Goal: Task Accomplishment & Management: Use online tool/utility

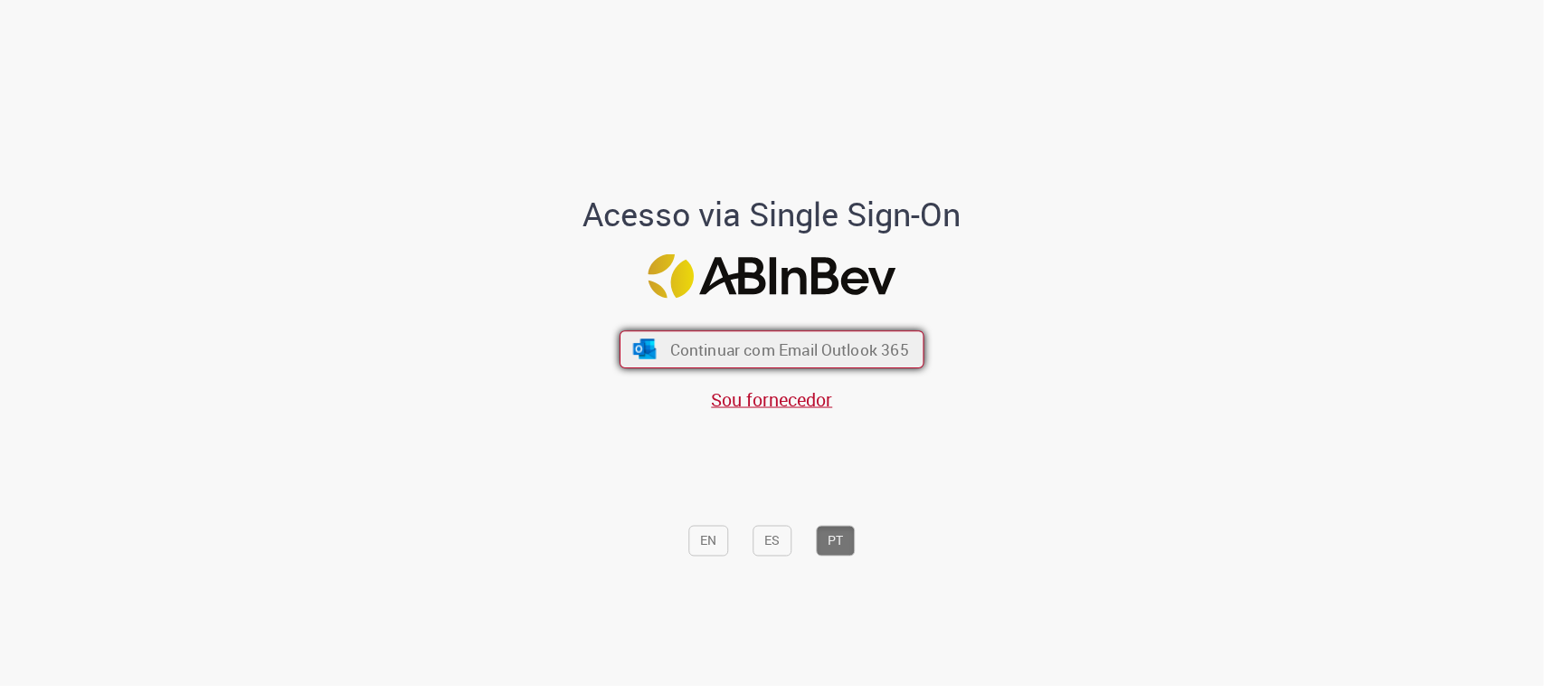
click at [848, 341] on span "Continuar com Email Outlook 365" at bounding box center [789, 349] width 239 height 21
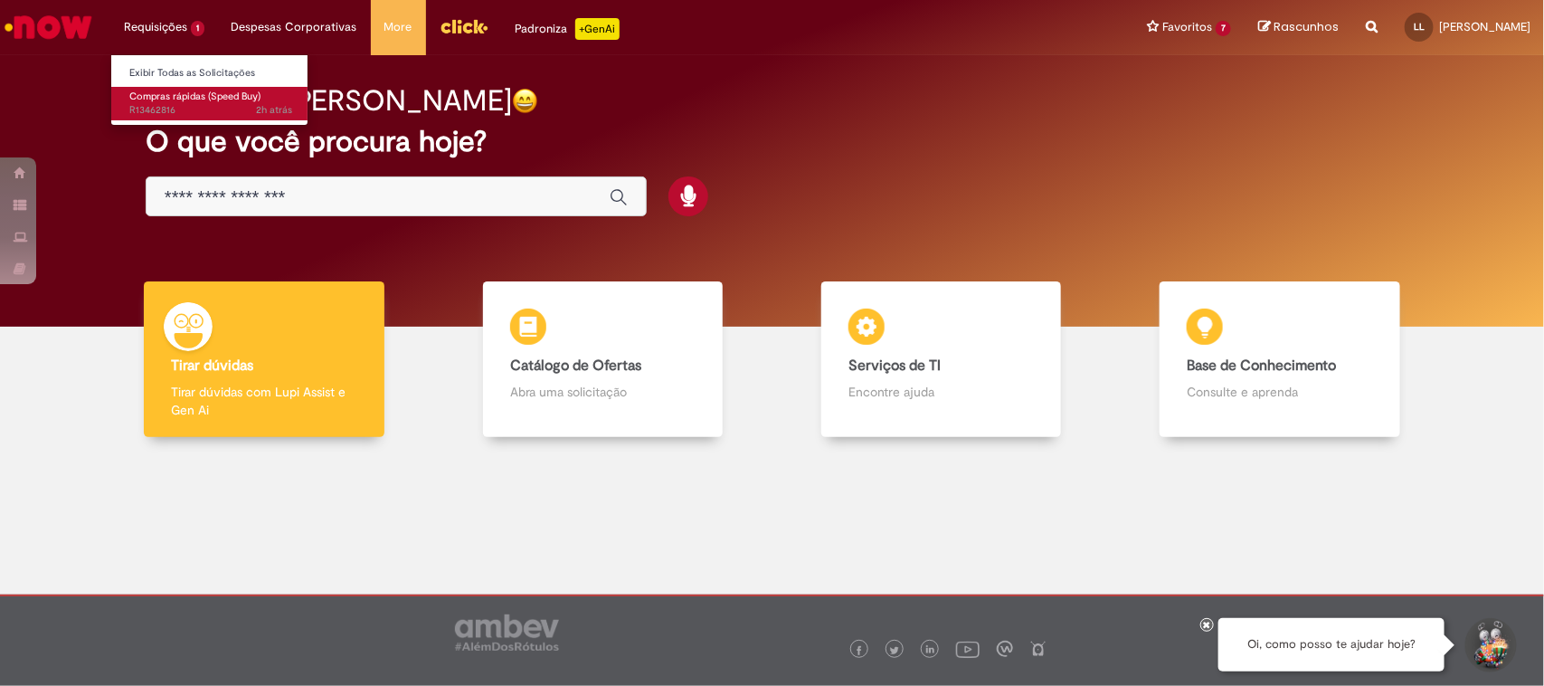
click at [186, 96] on span "Compras rápidas (Speed Buy)" at bounding box center [194, 97] width 131 height 14
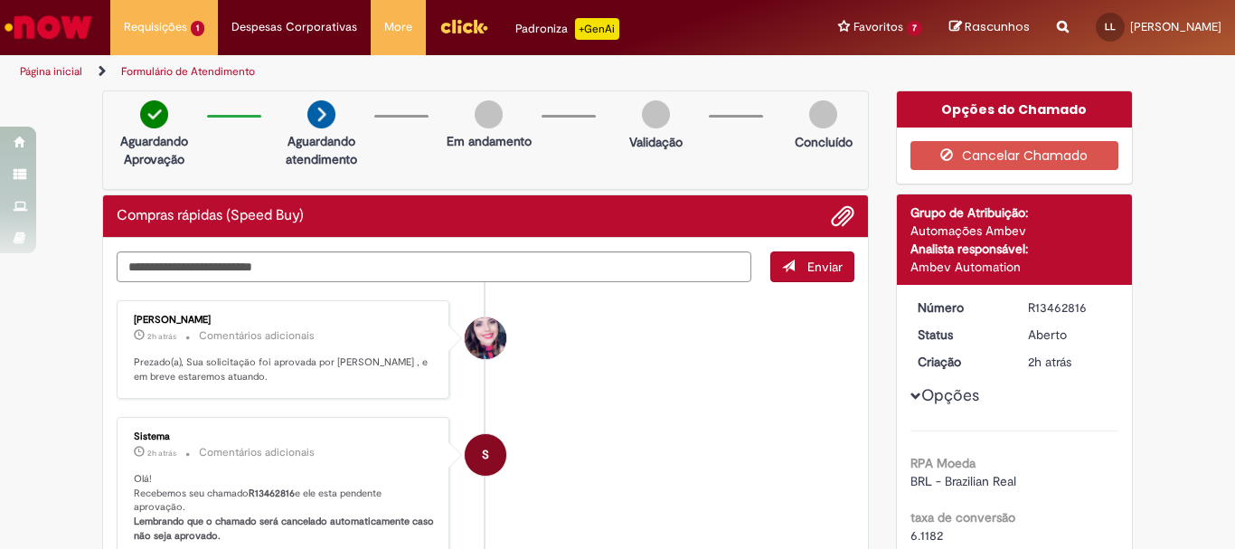
drag, startPoint x: 1023, startPoint y: 264, endPoint x: 882, endPoint y: 200, distance: 155.0
